Goal: Obtain resource: Download file/media

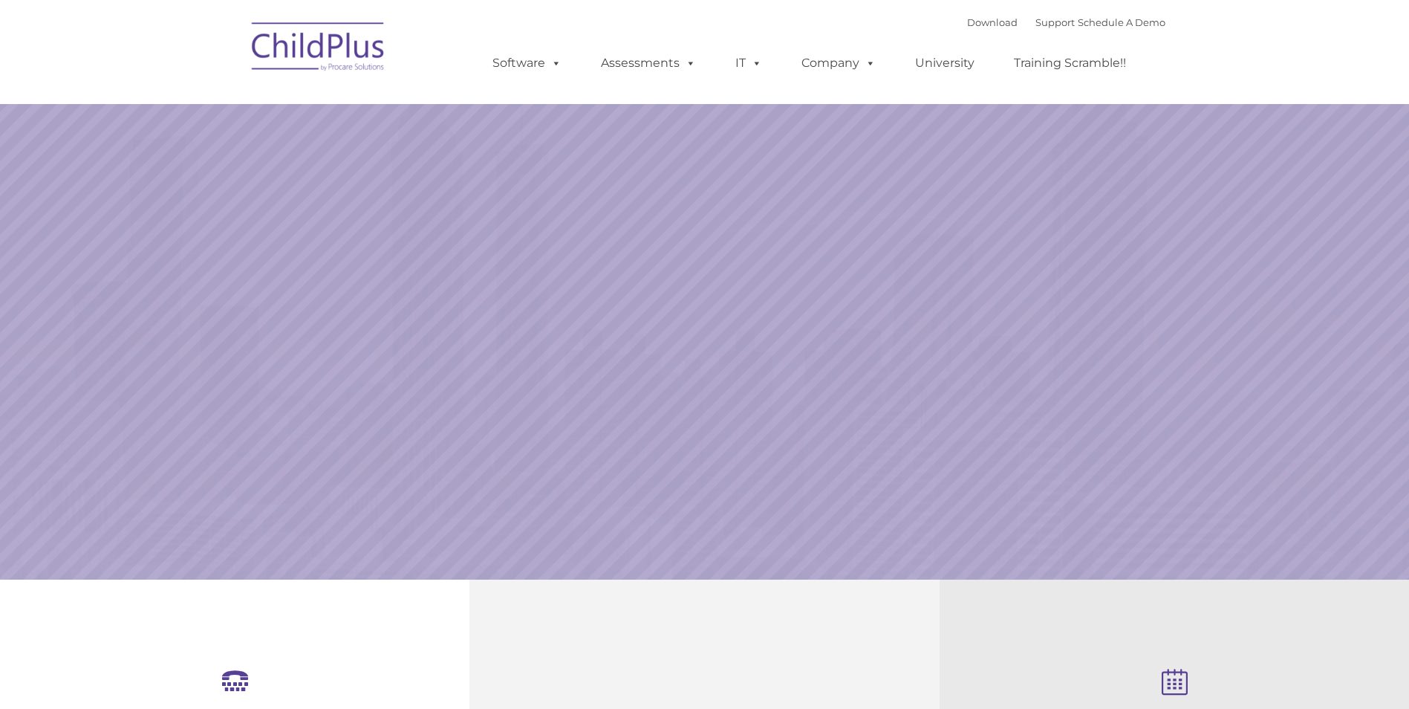
select select "MEDIUM"
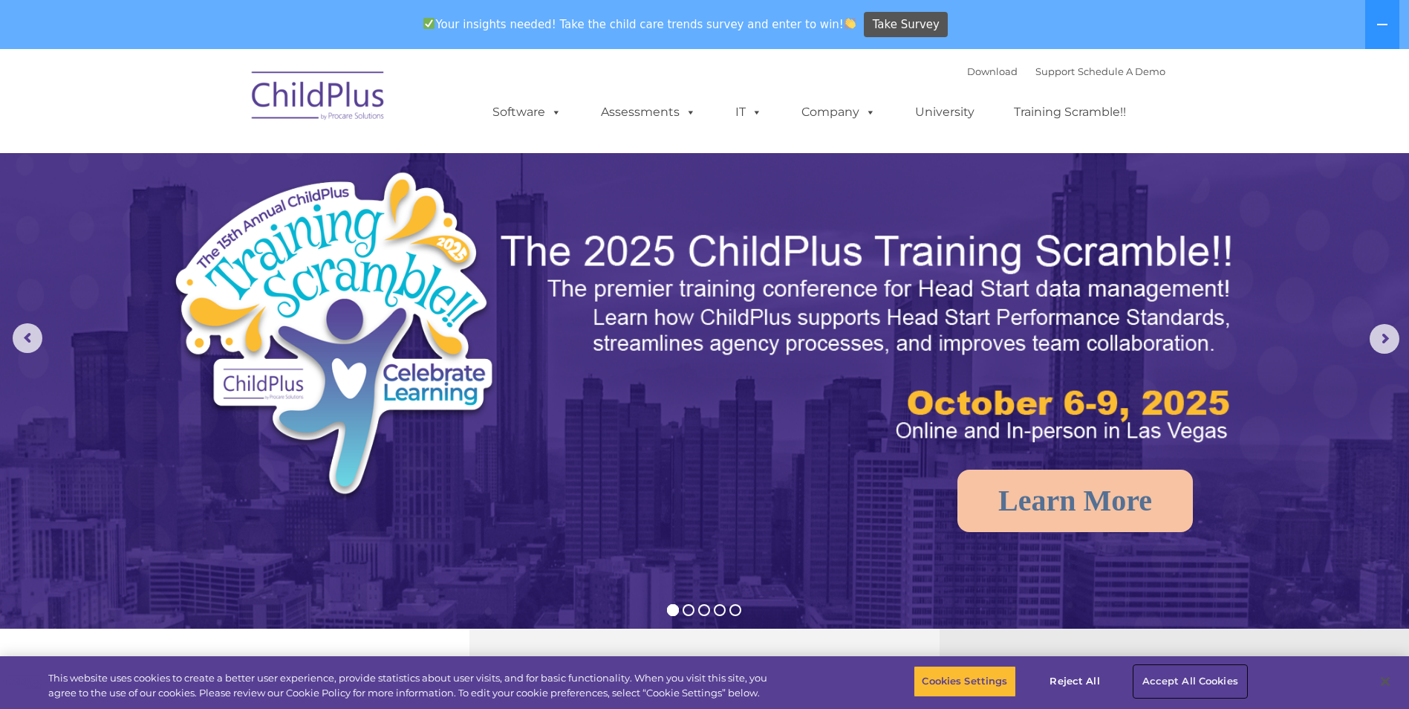
click at [1169, 680] on button "Accept All Cookies" at bounding box center [1190, 681] width 112 height 31
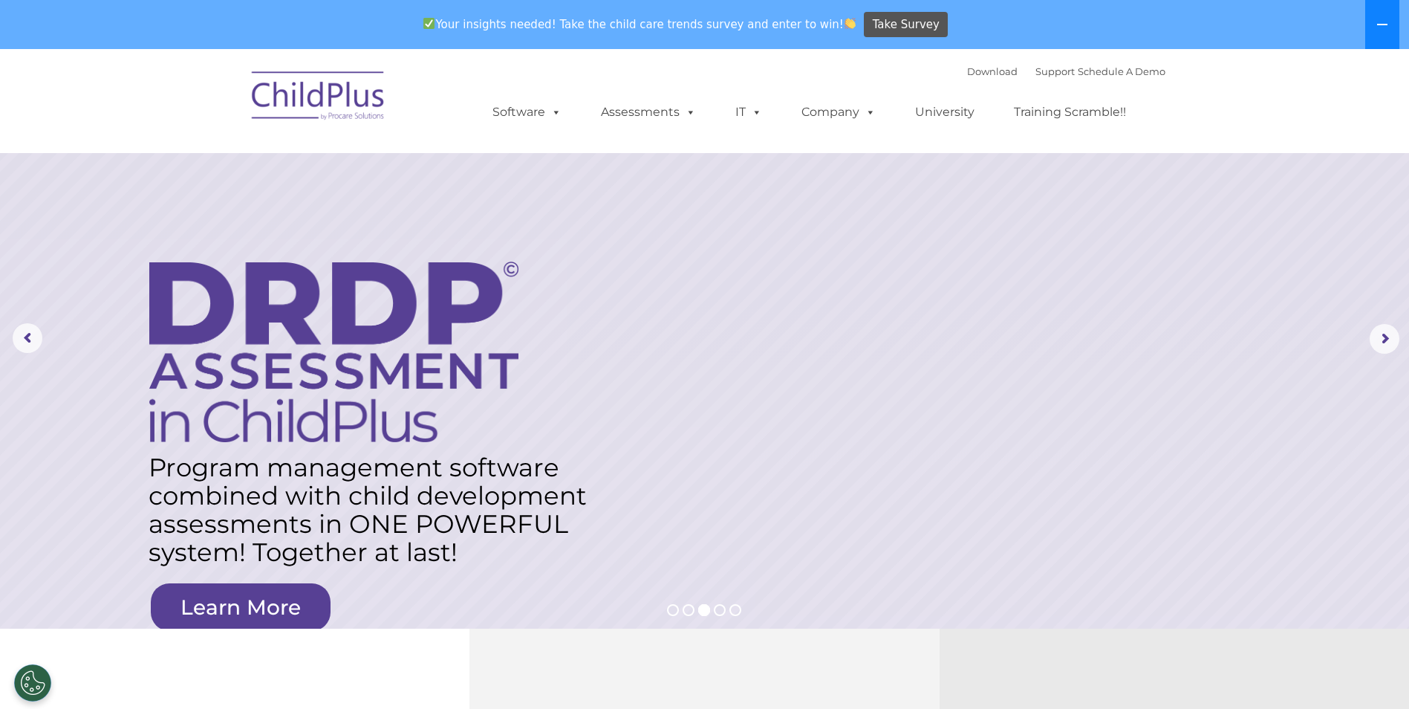
click at [1380, 21] on icon at bounding box center [1383, 25] width 12 height 12
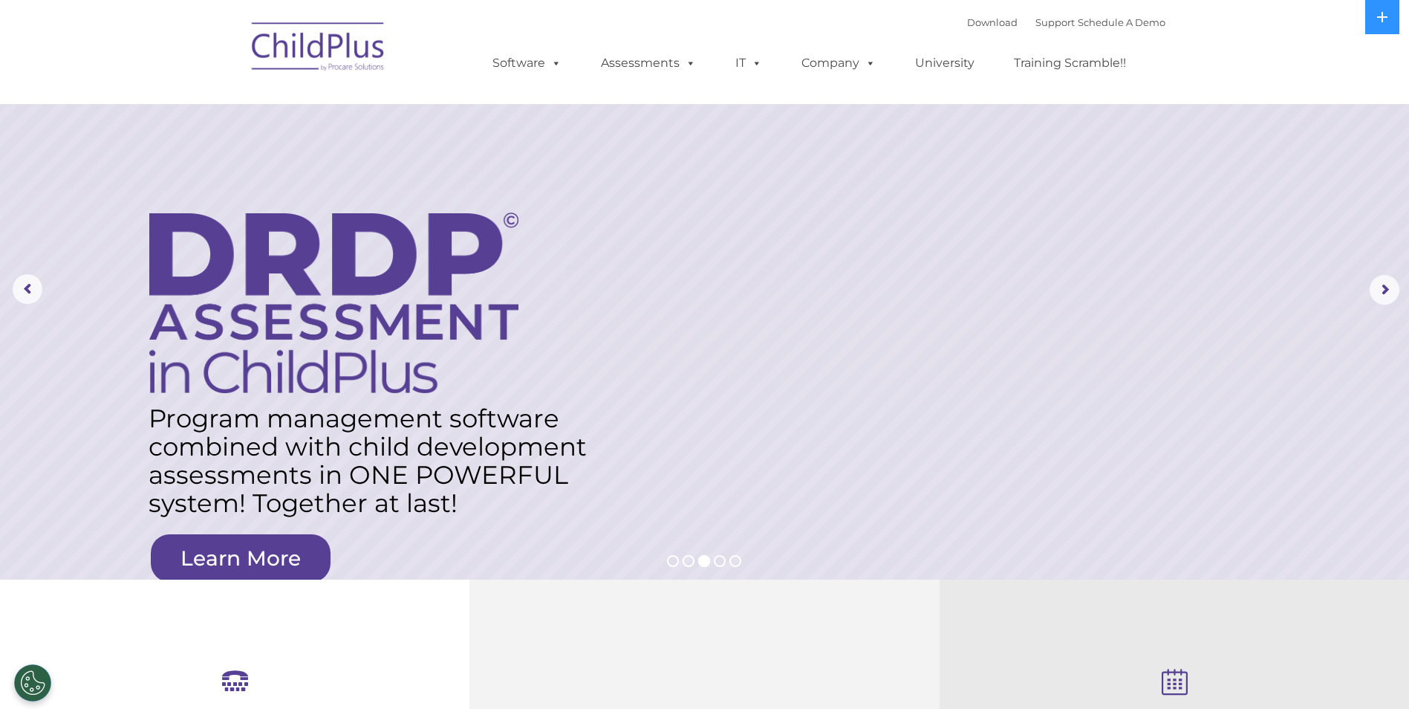
click at [1169, 690] on icon at bounding box center [1174, 683] width 321 height 28
click at [1176, 690] on icon at bounding box center [1174, 683] width 321 height 28
click at [906, 513] on rs-layer at bounding box center [704, 289] width 1409 height 579
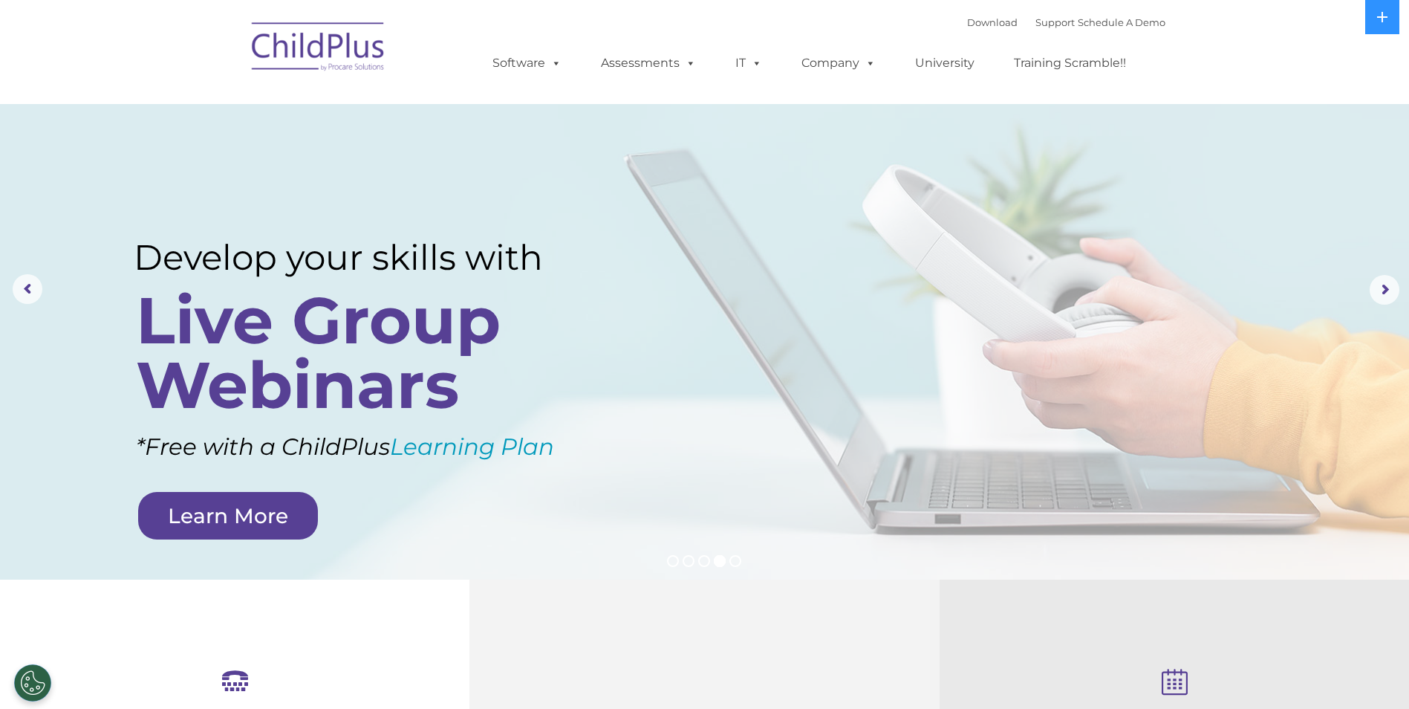
click at [365, 327] on rs-layer "Live Group Webinars" at bounding box center [365, 352] width 458 height 129
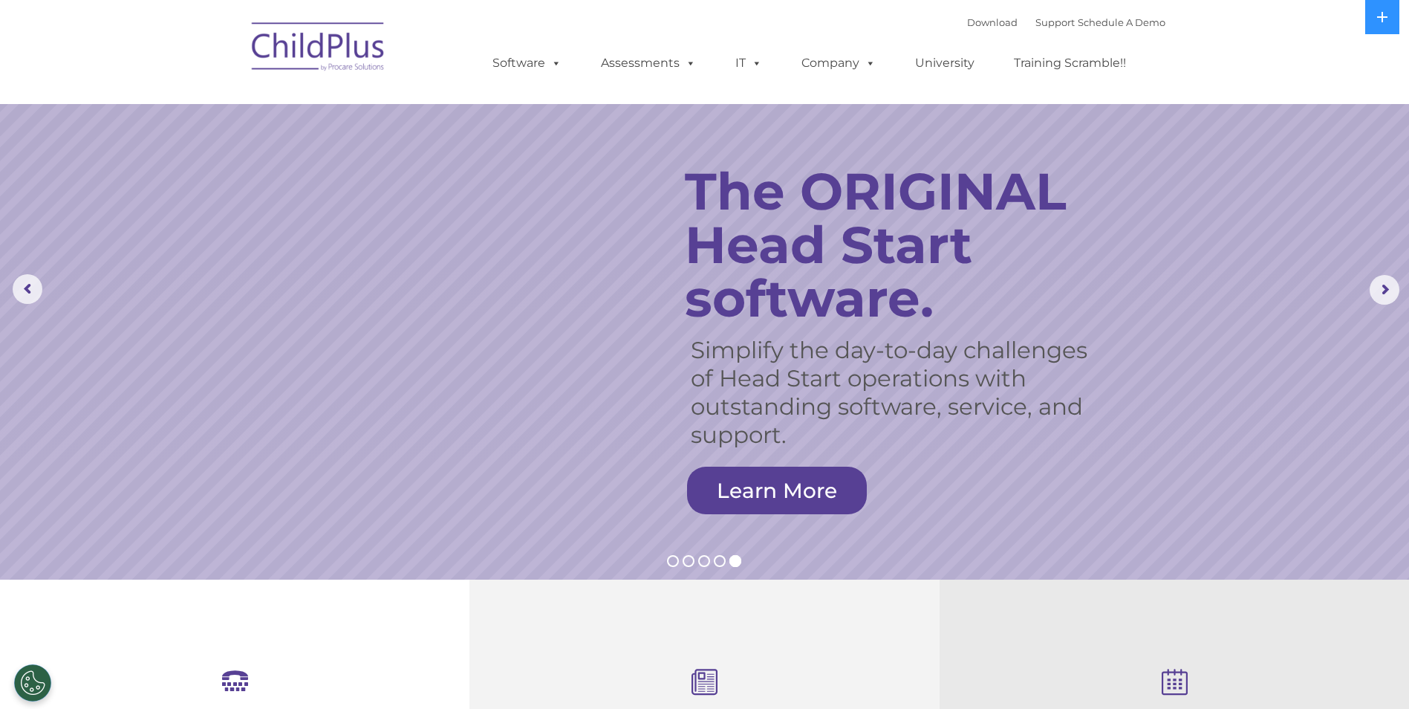
click at [1102, 337] on rs-layer "Simplify the day-to-day challenges of Head Start operations with outstanding so…" at bounding box center [897, 392] width 412 height 113
click at [968, 22] on link "Download" at bounding box center [992, 22] width 51 height 12
